Goal: Information Seeking & Learning: Check status

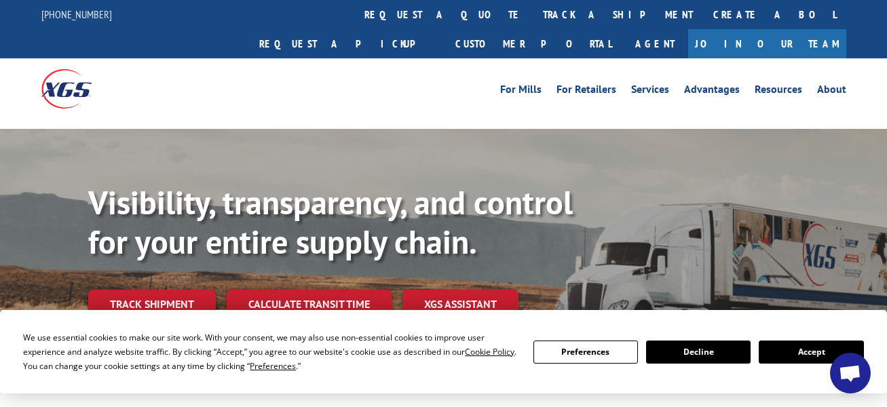
drag, startPoint x: 127, startPoint y: 276, endPoint x: 160, endPoint y: 294, distance: 37.6
click at [127, 290] on link "Track shipment" at bounding box center [152, 304] width 128 height 29
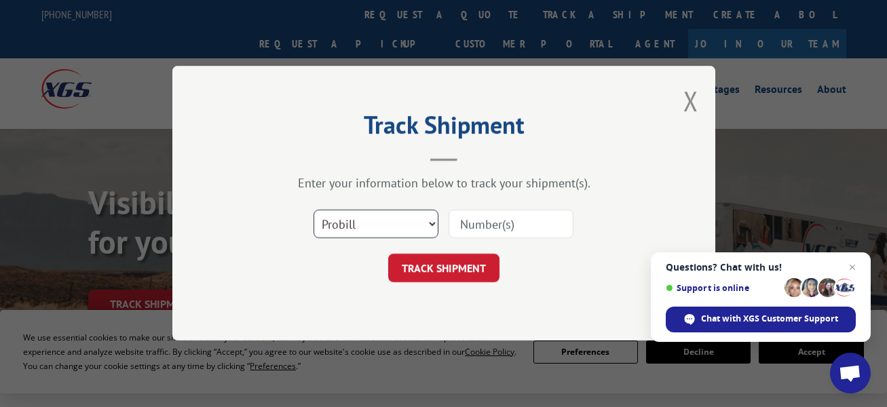
drag, startPoint x: 431, startPoint y: 217, endPoint x: 425, endPoint y: 222, distance: 7.2
click at [431, 217] on select "Select category... Probill BOL PO" at bounding box center [376, 224] width 125 height 29
select select "bol"
click at [314, 210] on select "Select category... Probill BOL PO" at bounding box center [376, 224] width 125 height 29
drag, startPoint x: 472, startPoint y: 226, endPoint x: 480, endPoint y: 233, distance: 11.1
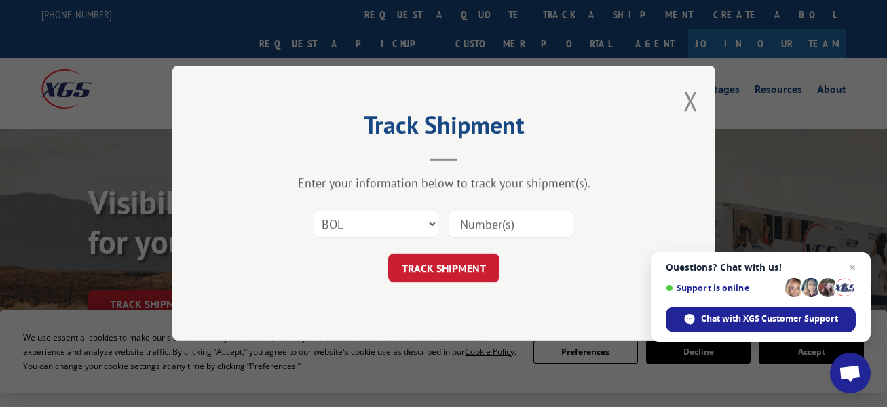
click at [471, 226] on input at bounding box center [511, 224] width 125 height 29
click at [480, 221] on input at bounding box center [511, 224] width 125 height 29
type input "2869291"
click button "TRACK SHIPMENT" at bounding box center [443, 268] width 111 height 29
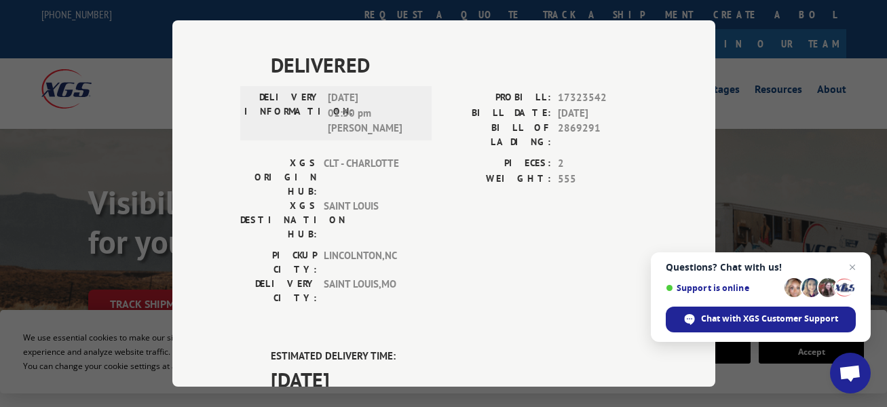
scroll to position [746, 0]
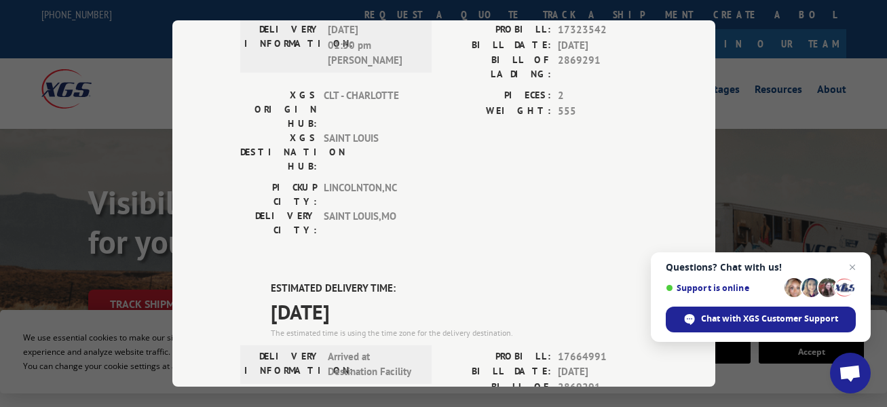
drag, startPoint x: 770, startPoint y: 89, endPoint x: 776, endPoint y: 100, distance: 12.8
click at [770, 90] on div "Track Shipment DELIVERED DELIVERY INFORMATION: 07/12/2022 11:00 am SCOTT PROBIL…" at bounding box center [443, 203] width 887 height 407
click at [852, 266] on span "Close chat" at bounding box center [852, 267] width 17 height 17
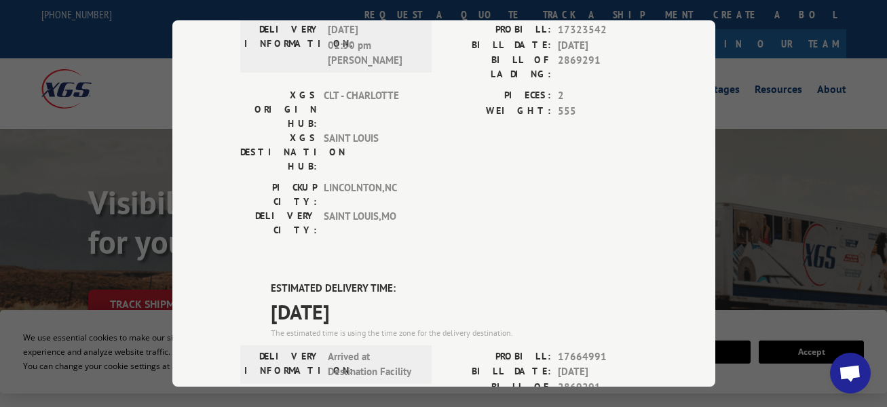
drag, startPoint x: 90, startPoint y: 199, endPoint x: 88, endPoint y: 189, distance: 10.3
click at [90, 198] on div "Track Shipment DELIVERED DELIVERY INFORMATION: 07/12/2022 11:00 am SCOTT PROBIL…" at bounding box center [443, 203] width 887 height 407
click at [75, 164] on div "Track Shipment DELIVERED DELIVERY INFORMATION: 07/12/2022 11:00 am SCOTT PROBIL…" at bounding box center [443, 203] width 887 height 407
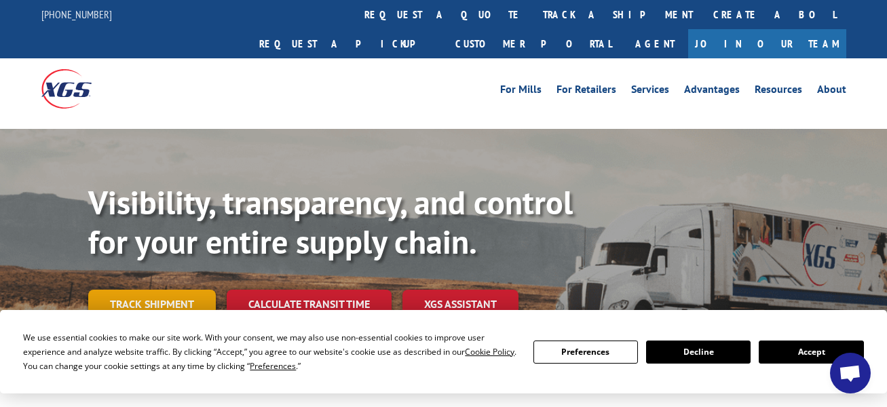
click at [159, 290] on link "Track shipment" at bounding box center [152, 304] width 128 height 29
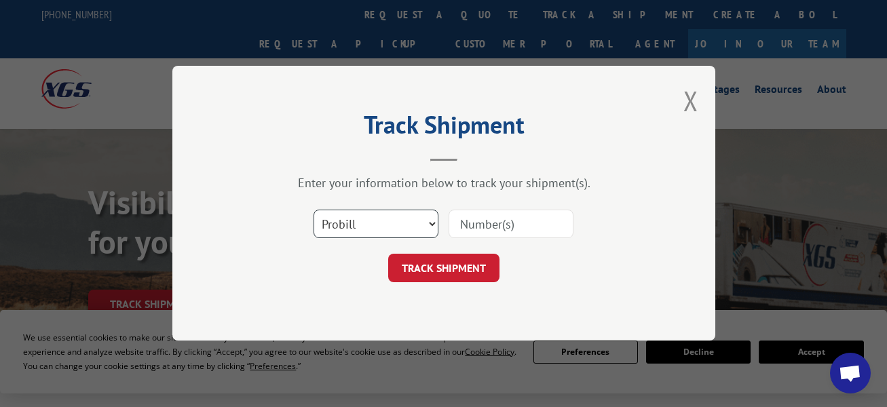
drag, startPoint x: 434, startPoint y: 223, endPoint x: 425, endPoint y: 230, distance: 11.0
click at [434, 223] on select "Select category... Probill BOL PO" at bounding box center [376, 224] width 125 height 29
select select "bol"
click at [314, 210] on select "Select category... Probill BOL PO" at bounding box center [376, 224] width 125 height 29
click at [476, 224] on input at bounding box center [511, 224] width 125 height 29
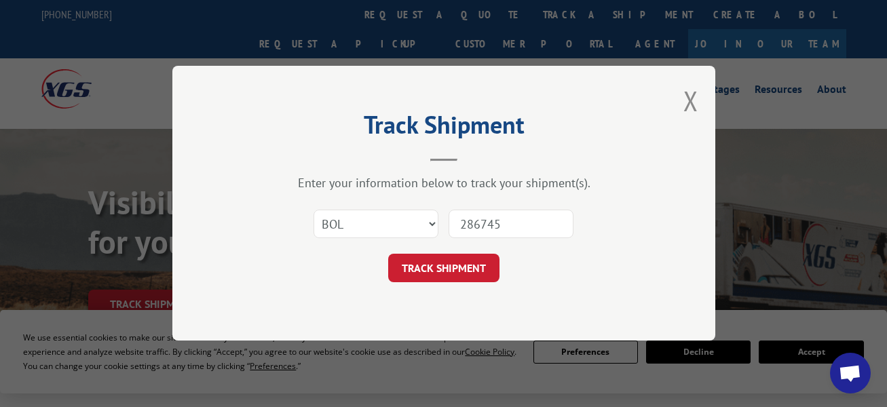
type input "2867457"
click button "TRACK SHIPMENT" at bounding box center [443, 268] width 111 height 29
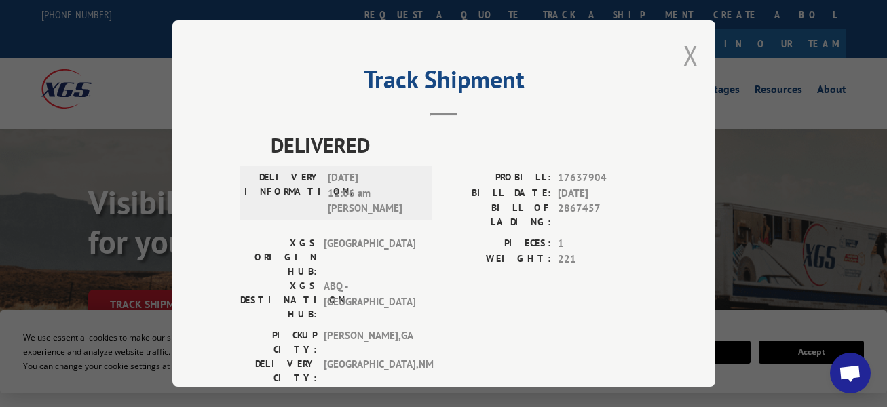
click at [683, 49] on button "Close modal" at bounding box center [690, 55] width 15 height 36
